Goal: Task Accomplishment & Management: Manage account settings

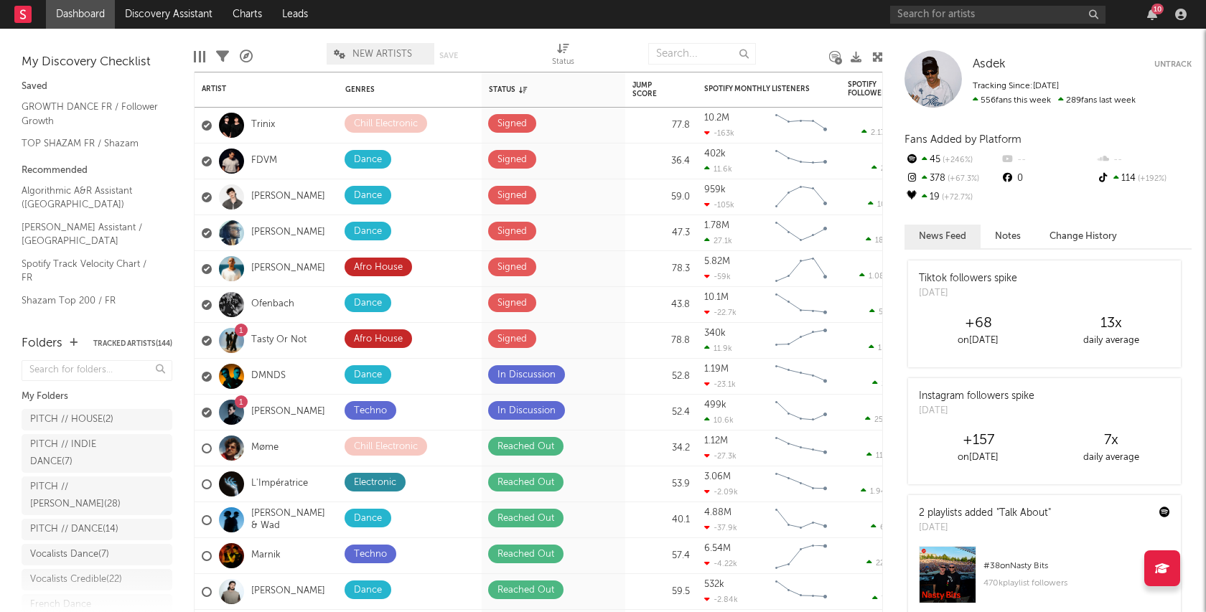
click at [1155, 9] on div "10" at bounding box center [1157, 9] width 12 height 11
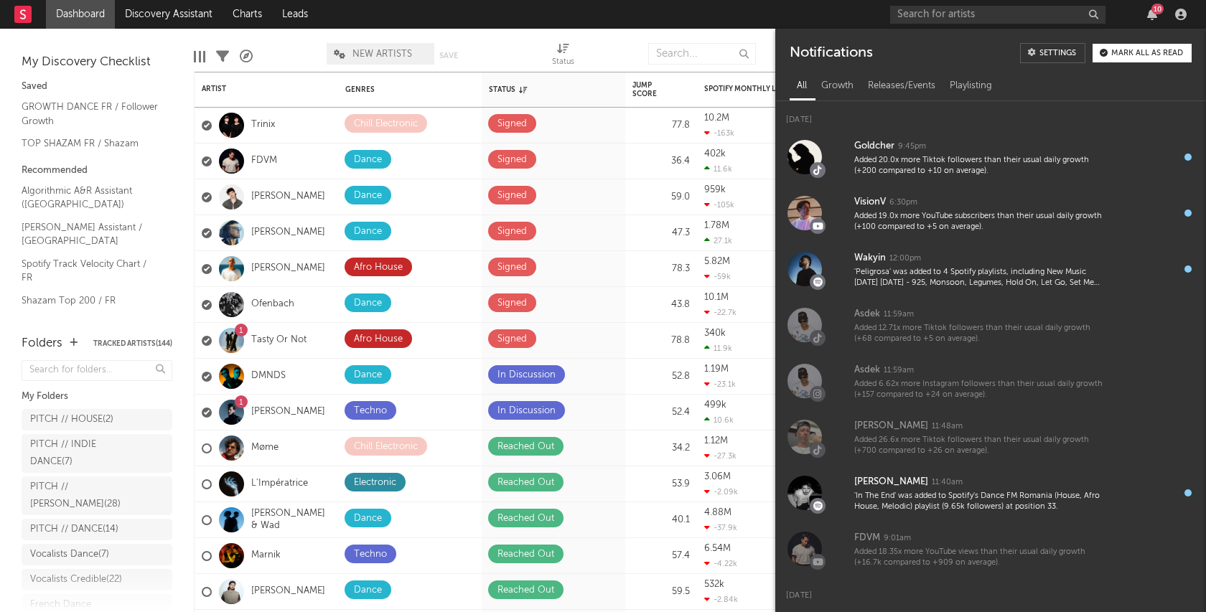
click at [1145, 50] on div "Mark all as read" at bounding box center [1147, 54] width 72 height 8
